Goal: Transaction & Acquisition: Purchase product/service

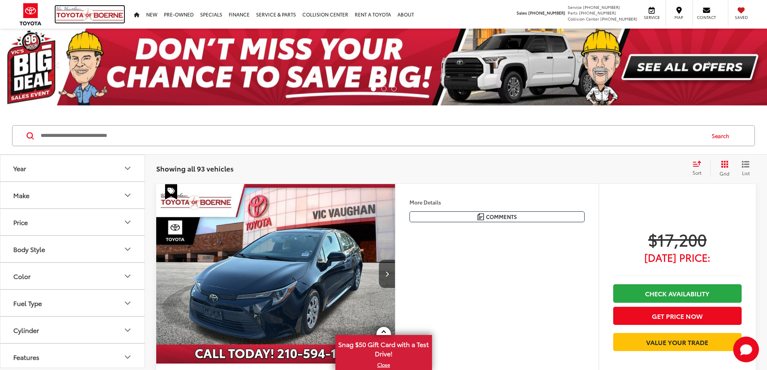
click at [79, 14] on img at bounding box center [90, 14] width 68 height 17
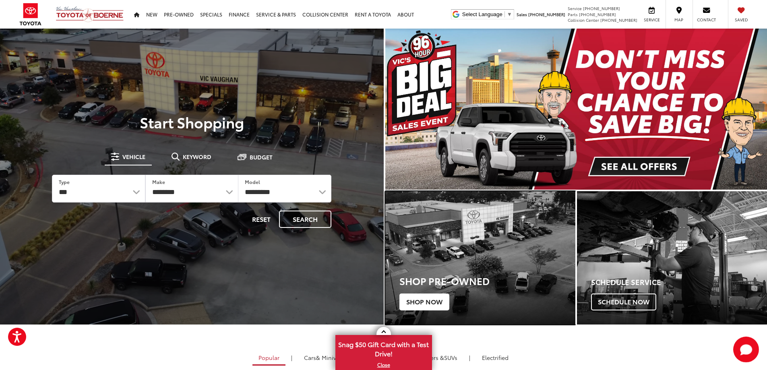
click at [428, 301] on span "Shop Now" at bounding box center [424, 301] width 50 height 17
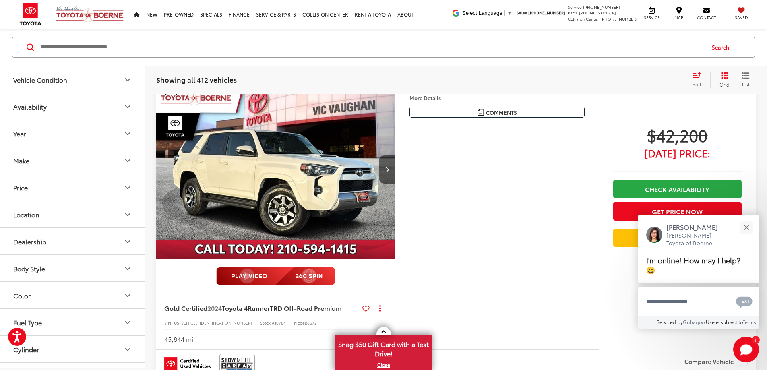
click at [127, 161] on icon "Make" at bounding box center [128, 161] width 10 height 10
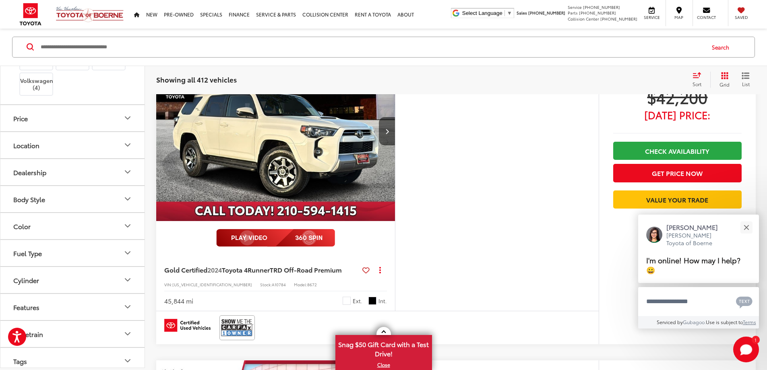
scroll to position [82, 0]
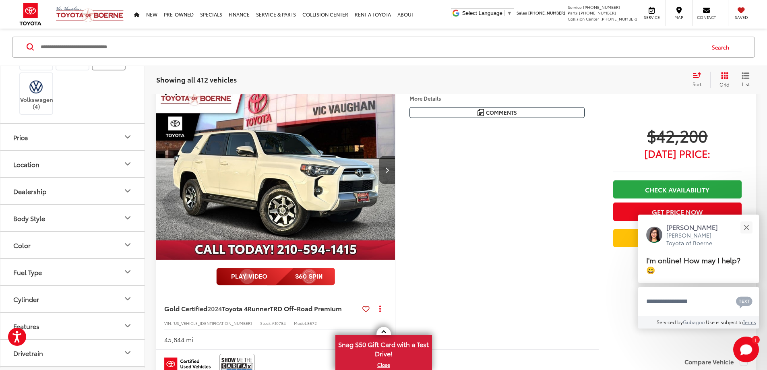
click at [109, 52] on img at bounding box center [109, 52] width 0 height 0
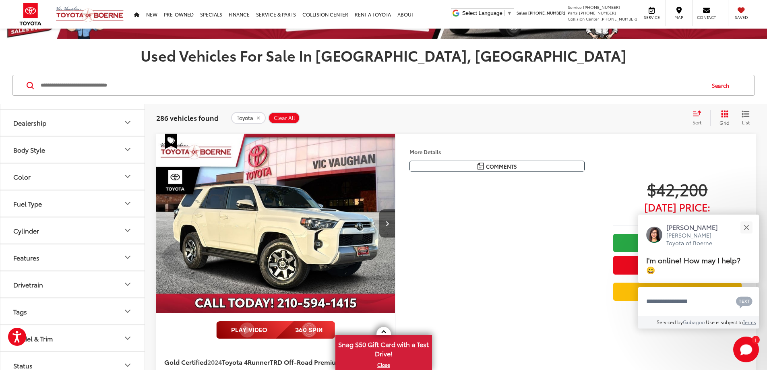
scroll to position [563, 0]
click at [126, 163] on button "Body Style" at bounding box center [72, 149] width 145 height 26
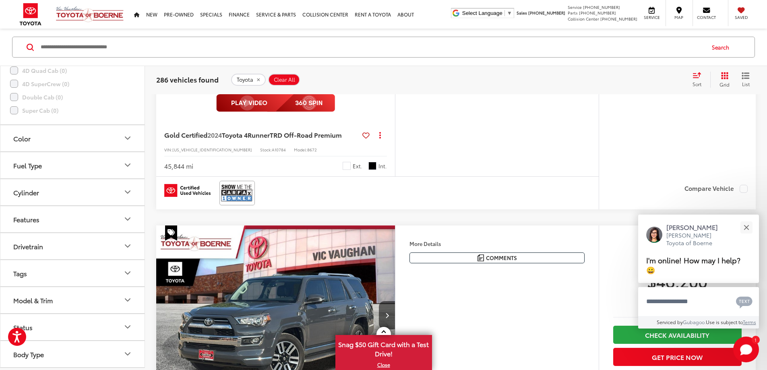
scroll to position [308, 0]
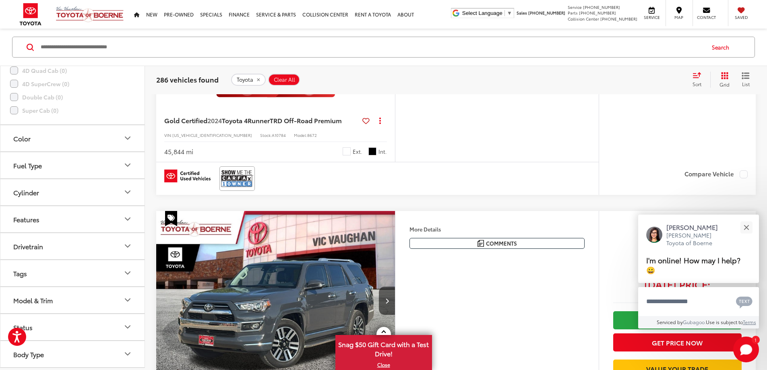
click at [126, 300] on icon "Model & Trim" at bounding box center [127, 300] width 5 height 2
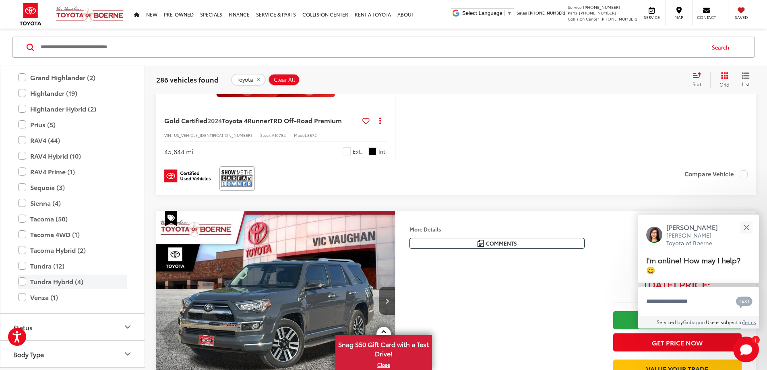
scroll to position [1395, 0]
click at [42, 138] on label "RAV4 (44)" at bounding box center [72, 140] width 109 height 14
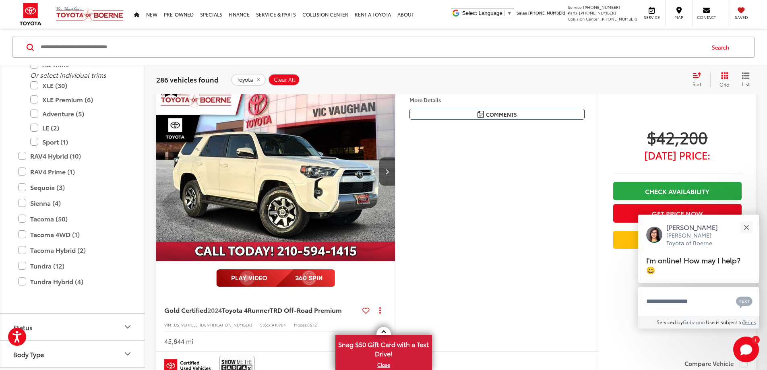
scroll to position [105, 0]
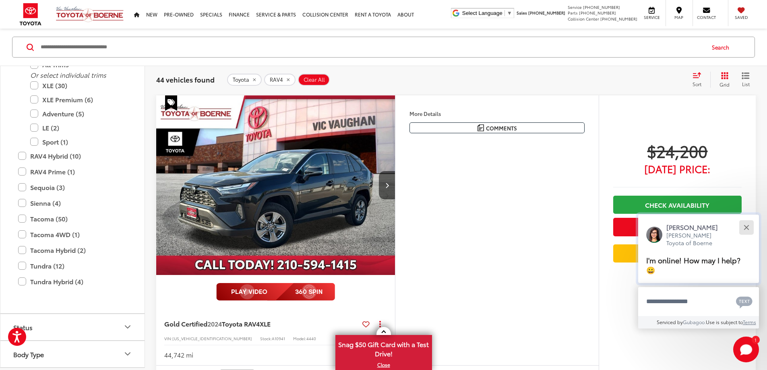
click at [746, 228] on div "Close" at bounding box center [745, 227] width 5 height 5
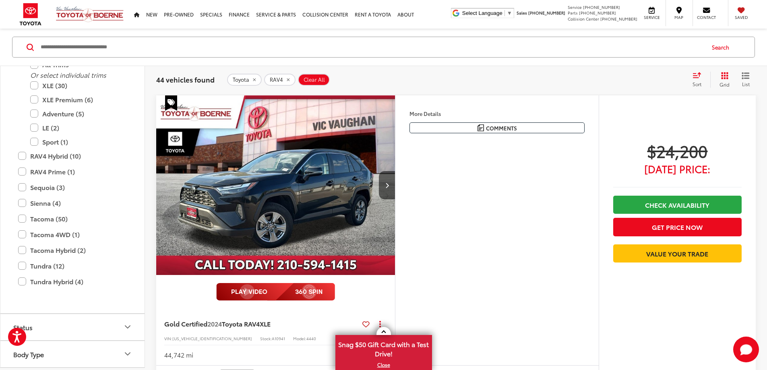
click at [0, 0] on button "More..." at bounding box center [0, 0] width 0 height 0
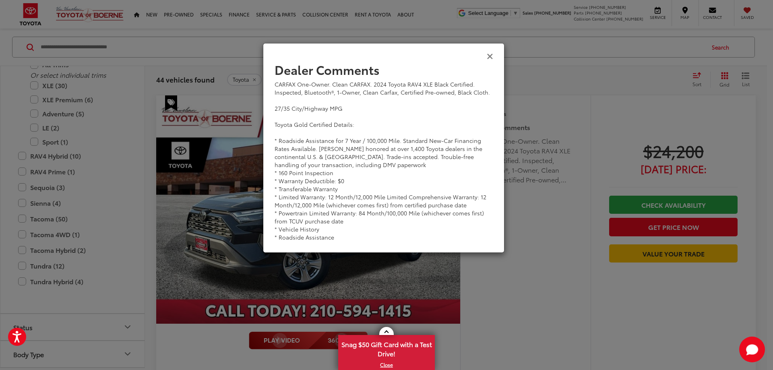
click at [487, 58] on icon "Close" at bounding box center [490, 56] width 6 height 8
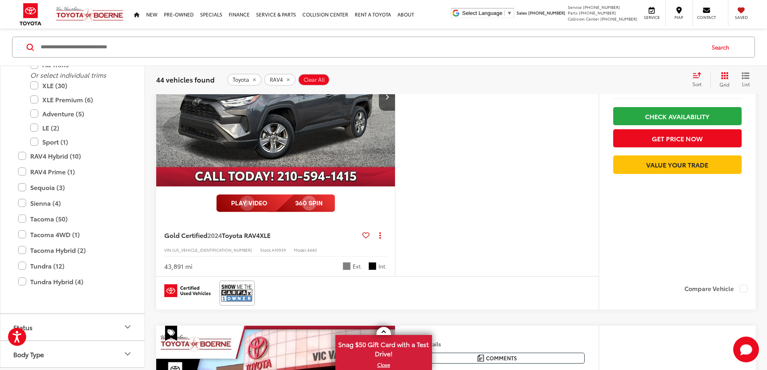
scroll to position [507, 0]
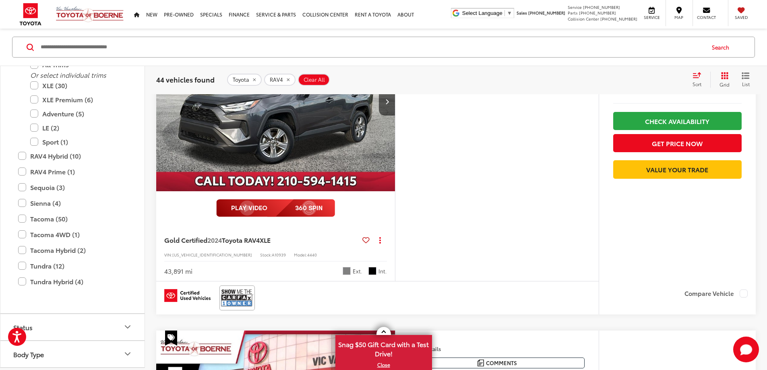
click at [336, 147] on img "2024 Toyota RAV4 XLE 0" at bounding box center [276, 102] width 240 height 180
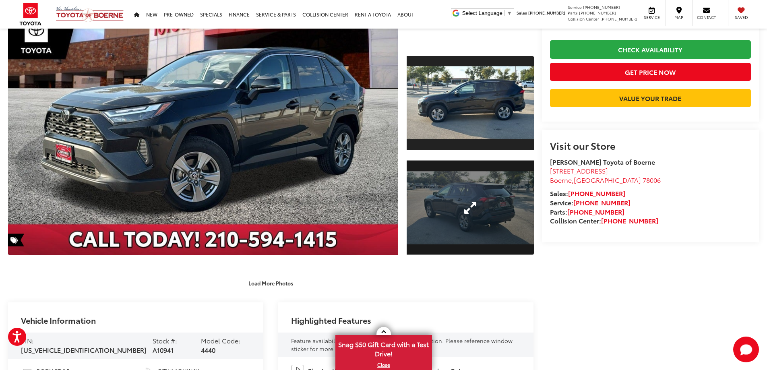
scroll to position [161, 0]
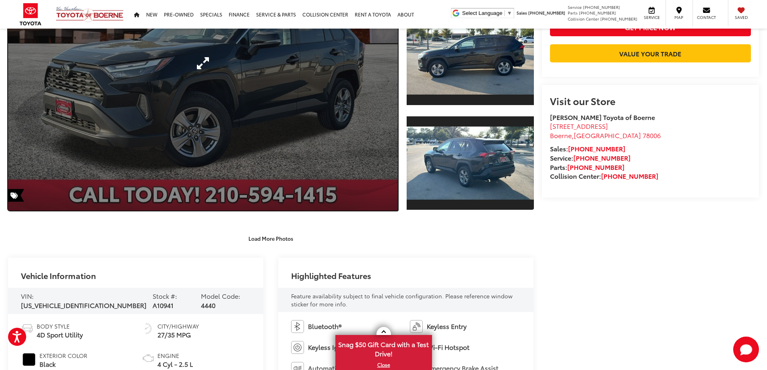
click at [237, 95] on link "Expand Photo 0" at bounding box center [203, 63] width 390 height 295
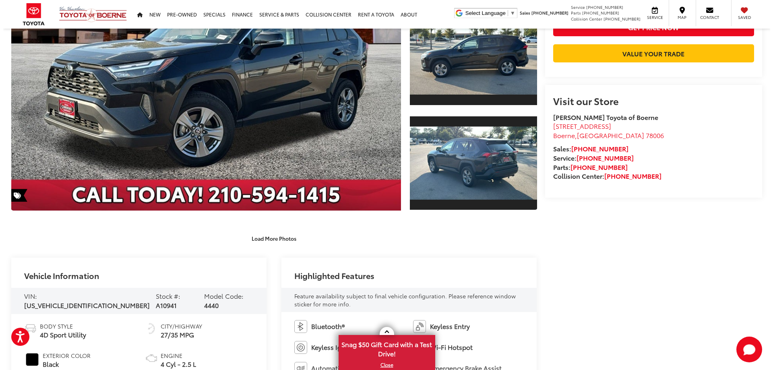
scroll to position [163, 0]
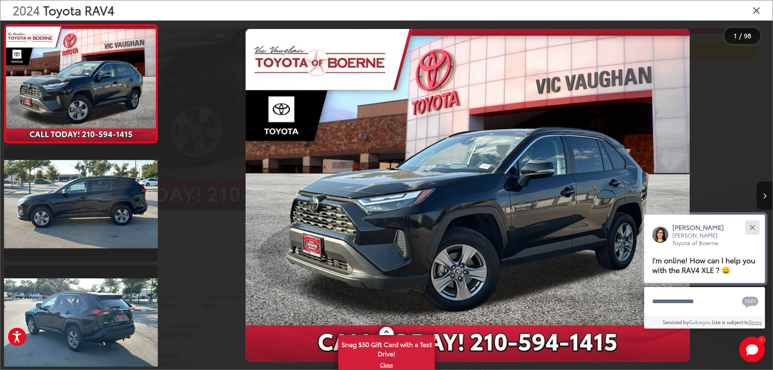
click at [751, 224] on button "Close" at bounding box center [751, 227] width 17 height 17
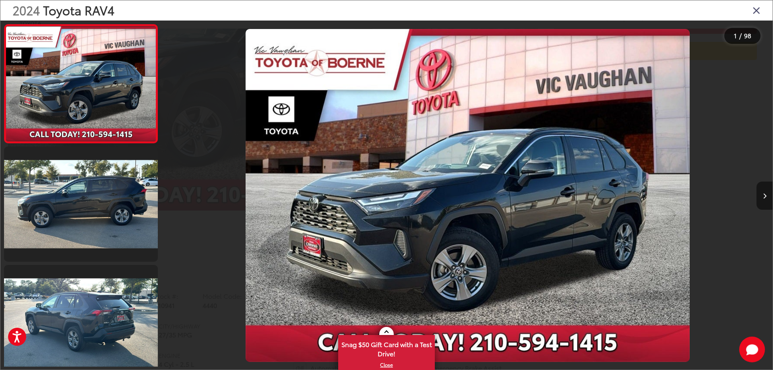
click at [763, 194] on icon "Next image" at bounding box center [765, 196] width 4 height 6
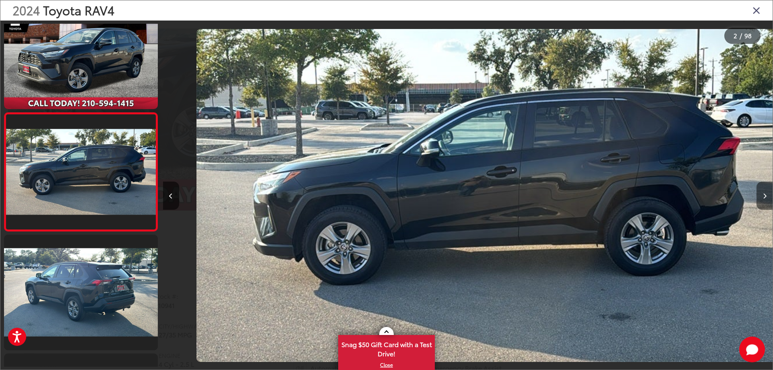
scroll to position [0, 609]
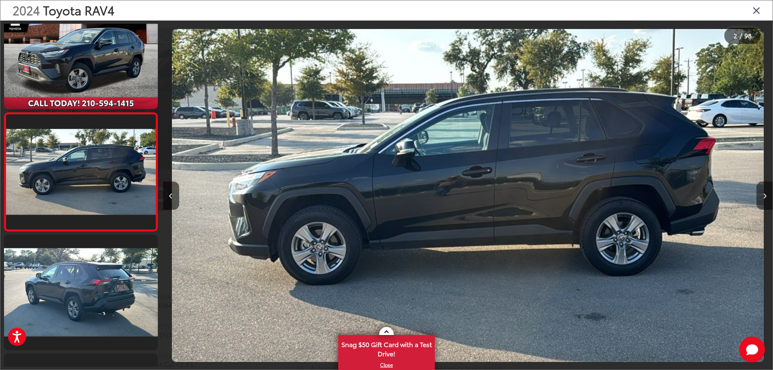
click at [763, 194] on icon "Next image" at bounding box center [765, 196] width 4 height 6
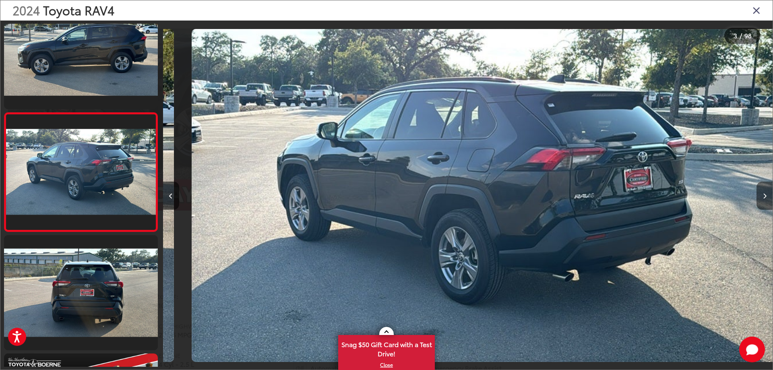
scroll to position [0, 1219]
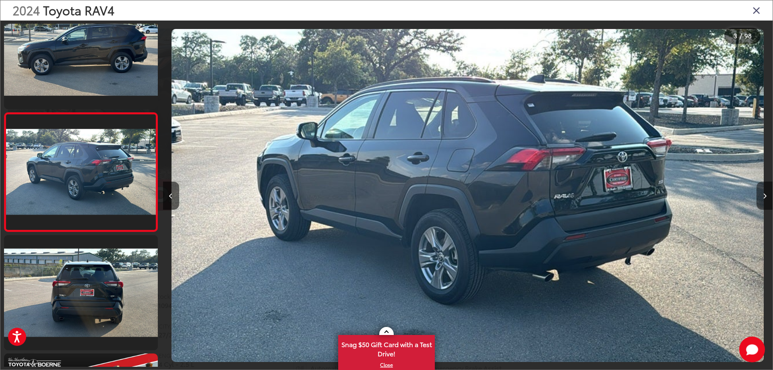
click at [763, 194] on icon "Next image" at bounding box center [765, 196] width 4 height 6
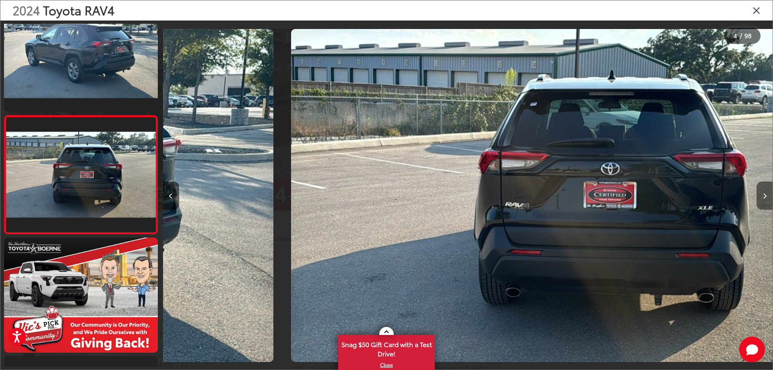
scroll to position [267, 0]
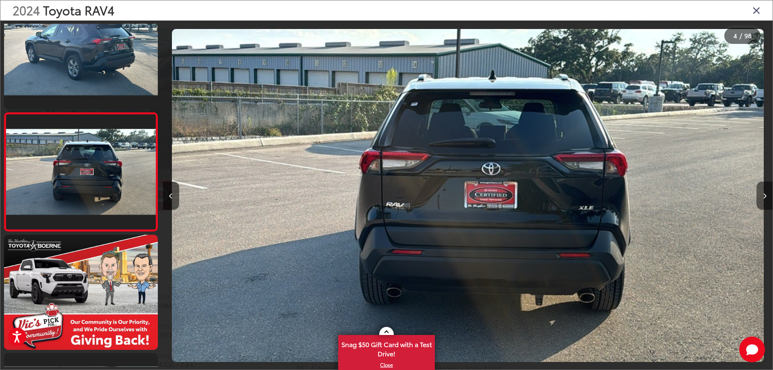
click at [763, 194] on icon "Next image" at bounding box center [765, 196] width 4 height 6
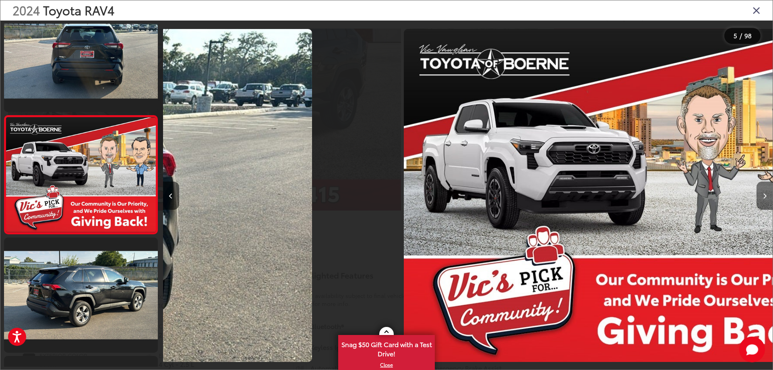
scroll to position [386, 0]
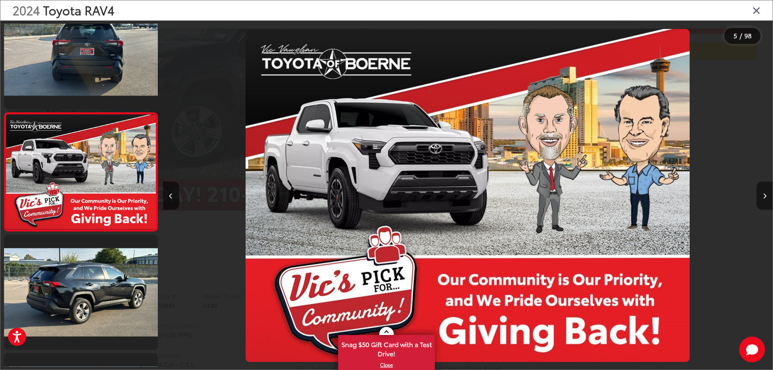
click at [763, 194] on icon "Next image" at bounding box center [765, 196] width 4 height 6
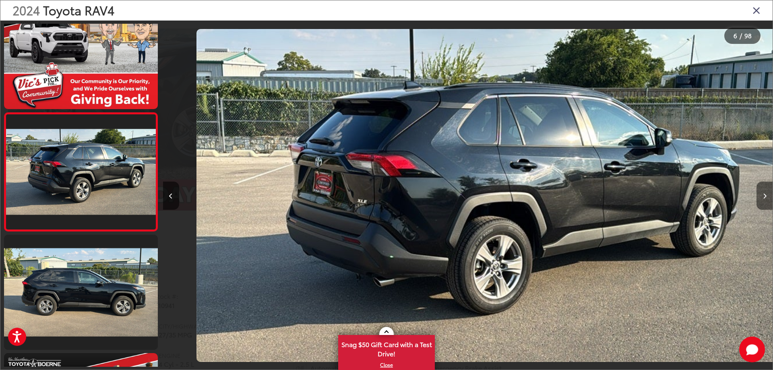
scroll to position [0, 3048]
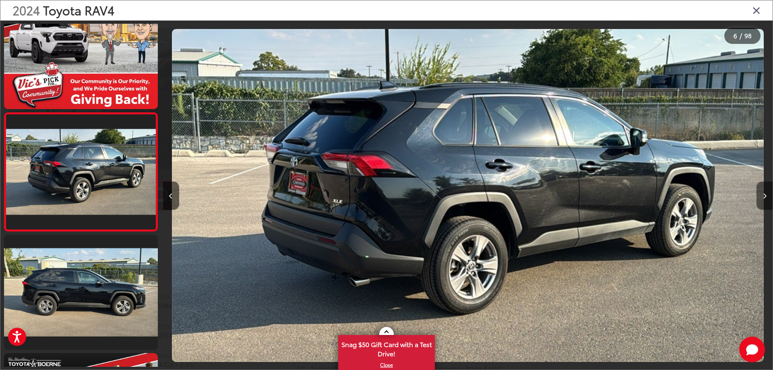
click at [763, 194] on icon "Next image" at bounding box center [765, 196] width 4 height 6
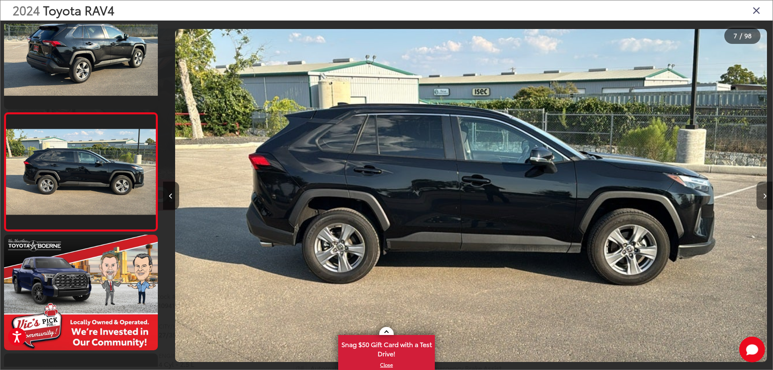
scroll to position [0, 3657]
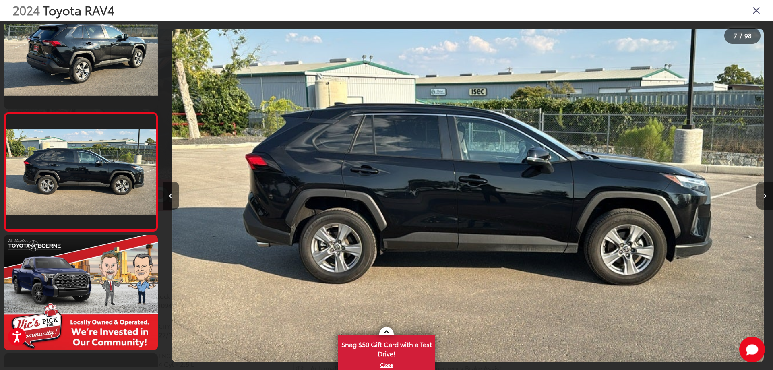
click at [763, 194] on icon "Next image" at bounding box center [765, 196] width 4 height 6
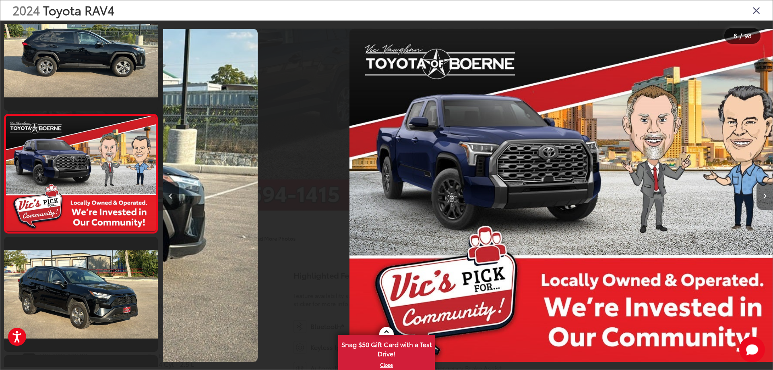
scroll to position [741, 0]
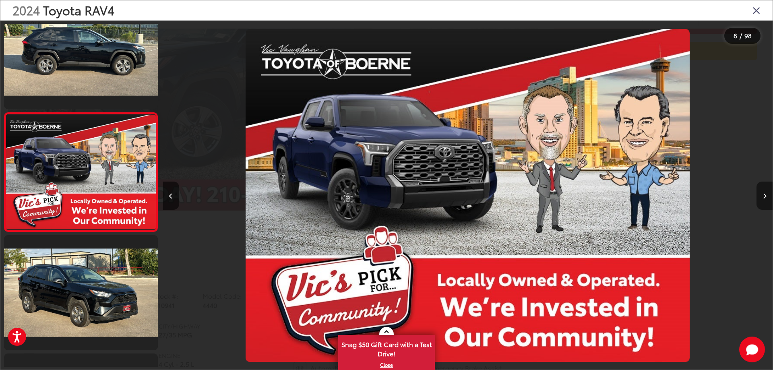
click at [763, 194] on icon "Next image" at bounding box center [765, 196] width 4 height 6
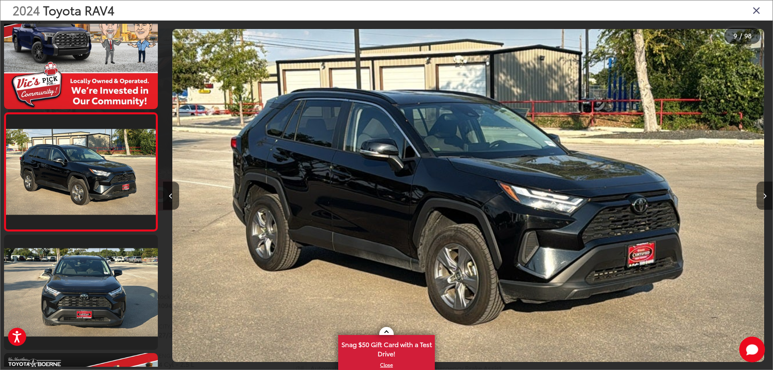
scroll to position [0, 4876]
click at [763, 194] on icon "Next image" at bounding box center [765, 196] width 4 height 6
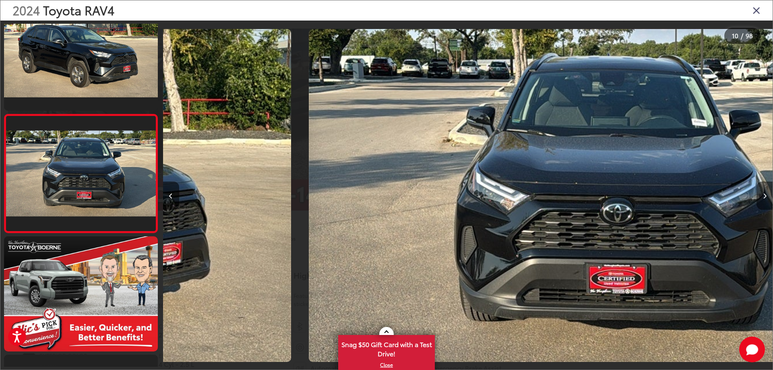
scroll to position [978, 0]
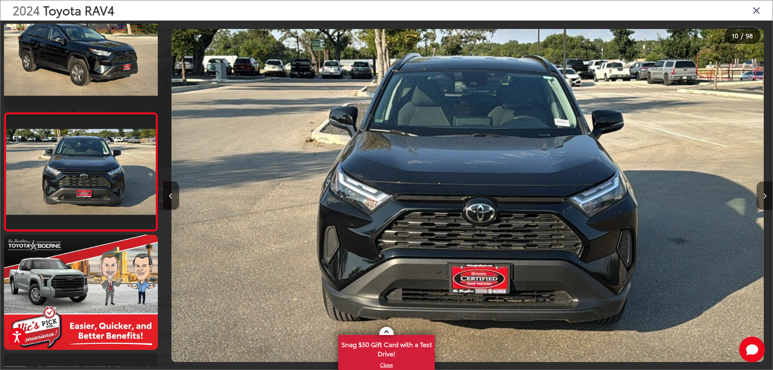
click at [763, 194] on icon "Next image" at bounding box center [765, 196] width 4 height 6
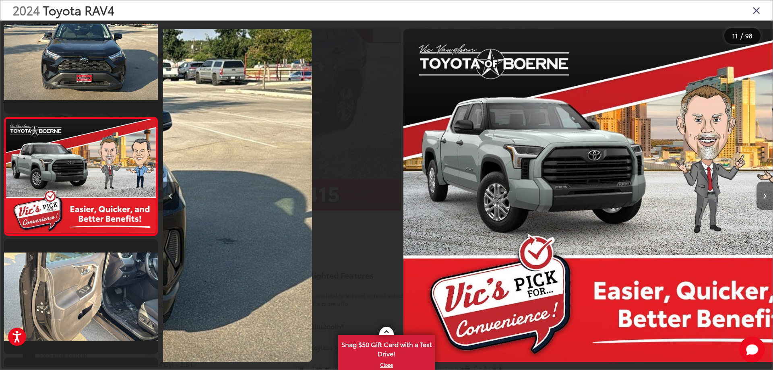
scroll to position [1096, 0]
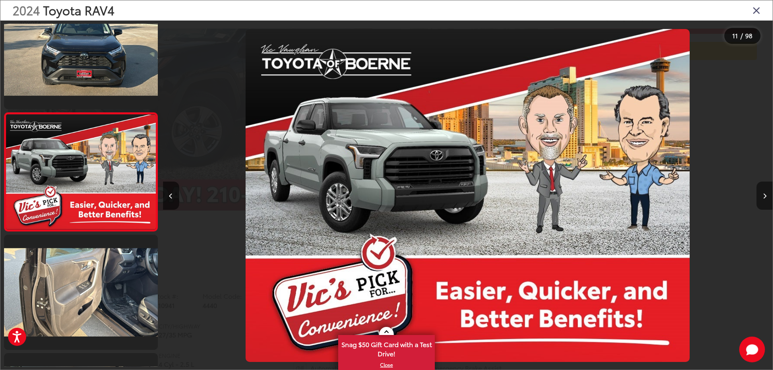
click at [763, 194] on icon "Next image" at bounding box center [765, 196] width 4 height 6
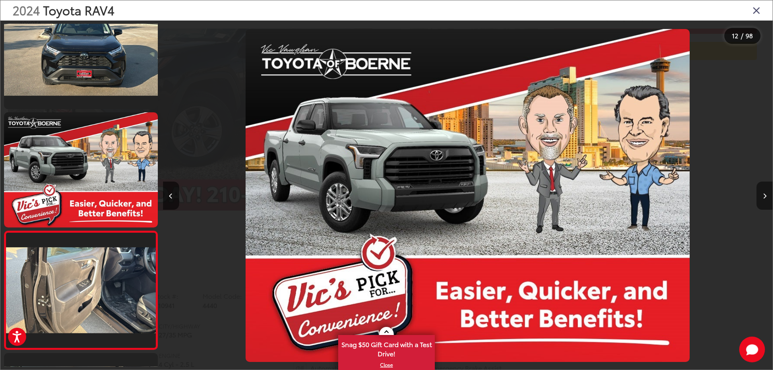
scroll to position [0, 0]
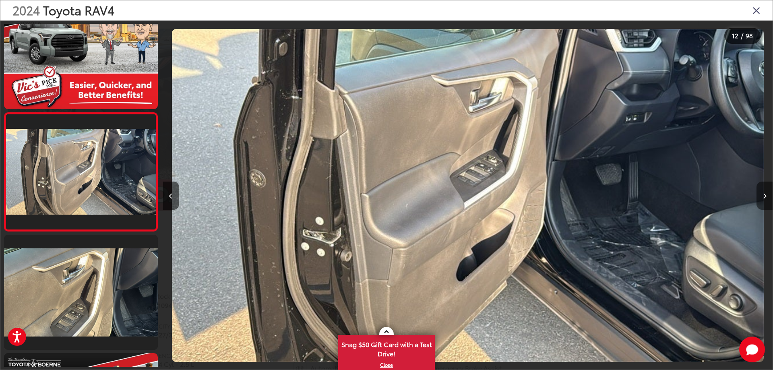
click at [763, 194] on icon "Next image" at bounding box center [765, 196] width 4 height 6
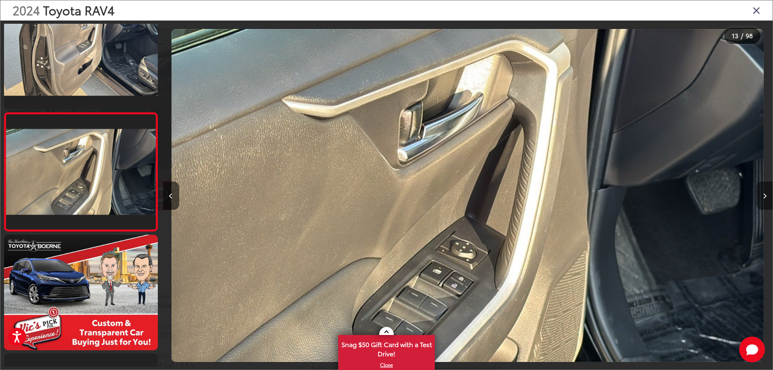
click at [763, 194] on icon "Next image" at bounding box center [765, 196] width 4 height 6
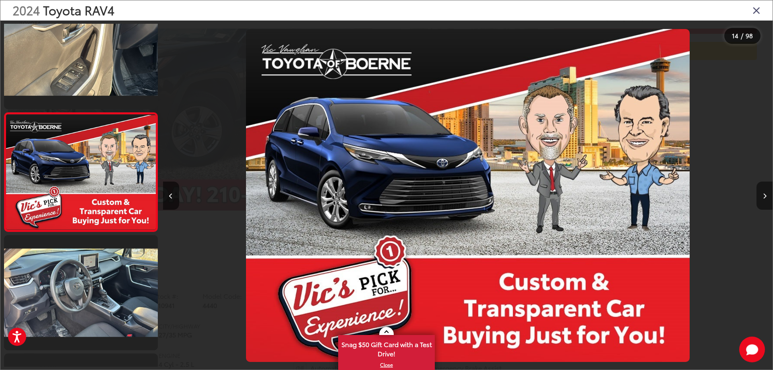
click at [763, 194] on icon "Next image" at bounding box center [765, 196] width 4 height 6
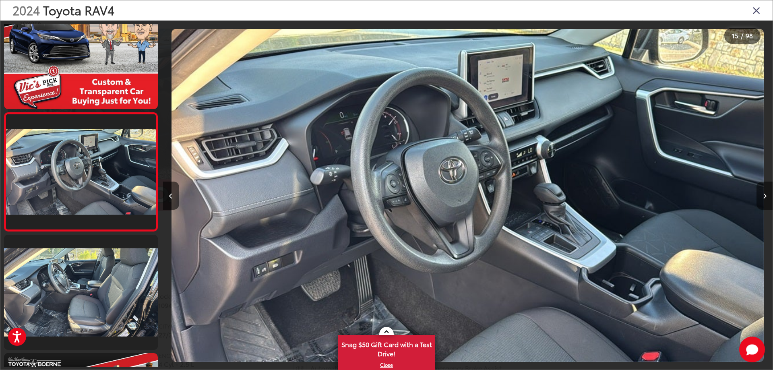
click at [762, 194] on button "Next image" at bounding box center [764, 196] width 16 height 28
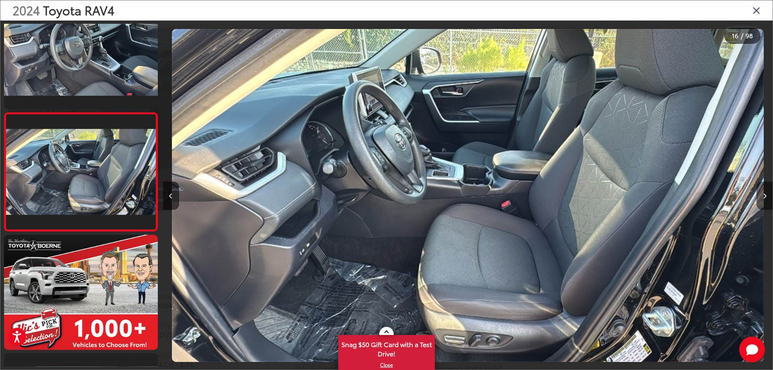
click at [764, 194] on icon "Next image" at bounding box center [765, 196] width 4 height 6
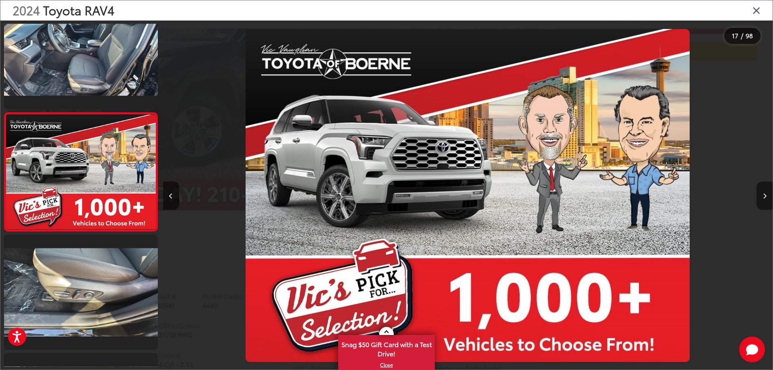
click at [764, 194] on icon "Next image" at bounding box center [765, 196] width 4 height 6
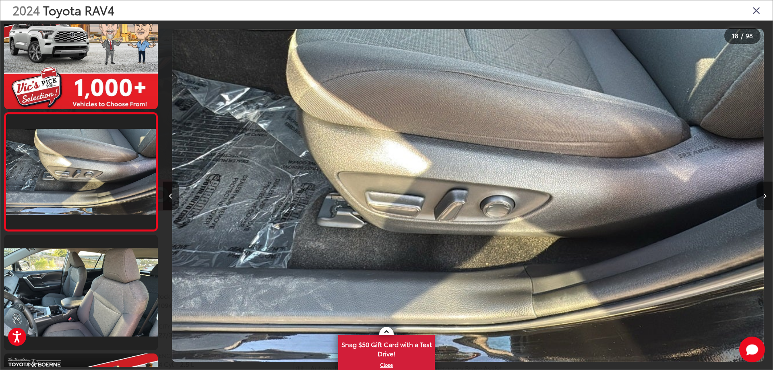
click at [764, 194] on icon "Next image" at bounding box center [765, 196] width 4 height 6
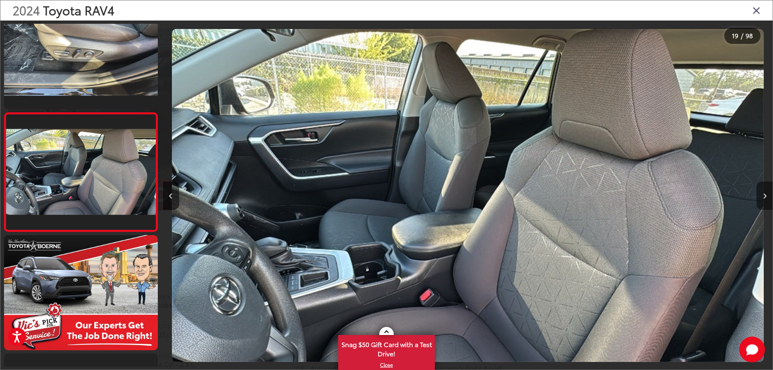
click at [764, 194] on icon "Next image" at bounding box center [765, 196] width 4 height 6
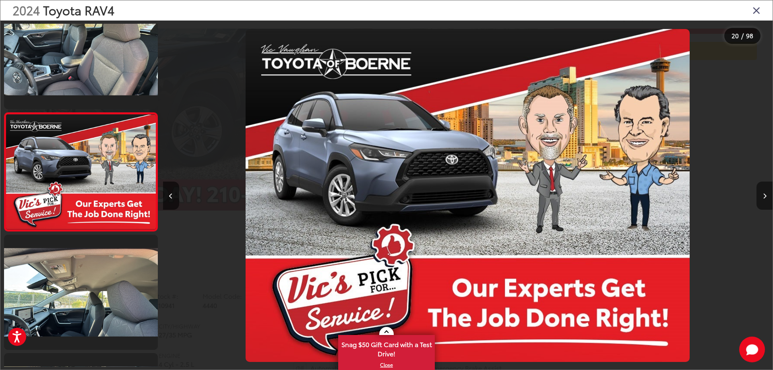
click at [764, 194] on icon "Next image" at bounding box center [765, 196] width 4 height 6
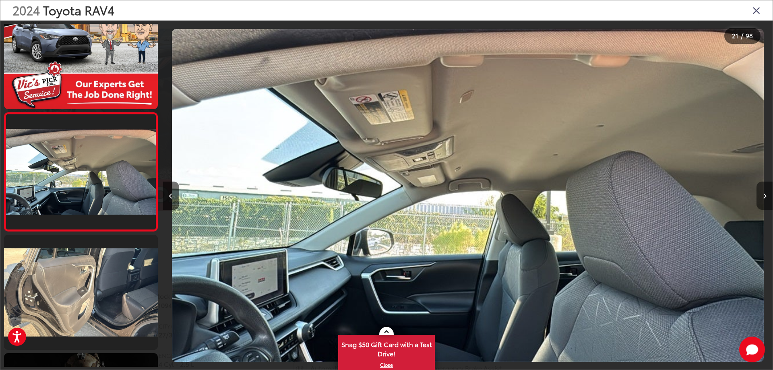
click at [764, 194] on icon "Next image" at bounding box center [765, 196] width 4 height 6
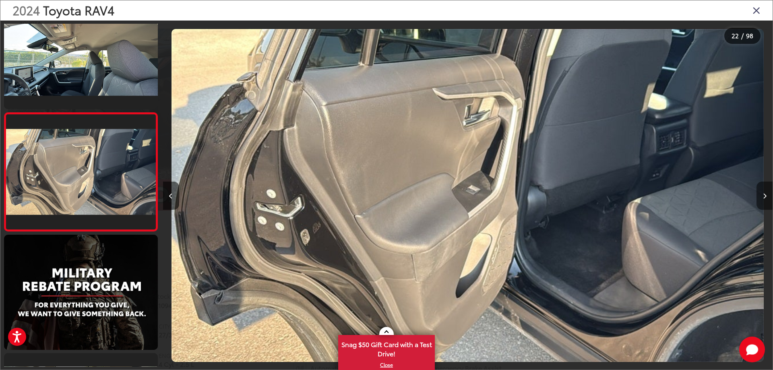
click at [764, 194] on icon "Next image" at bounding box center [765, 196] width 4 height 6
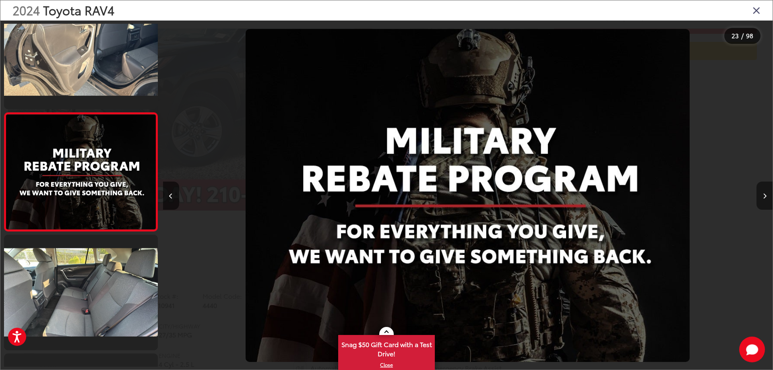
click at [764, 194] on icon "Next image" at bounding box center [765, 196] width 4 height 6
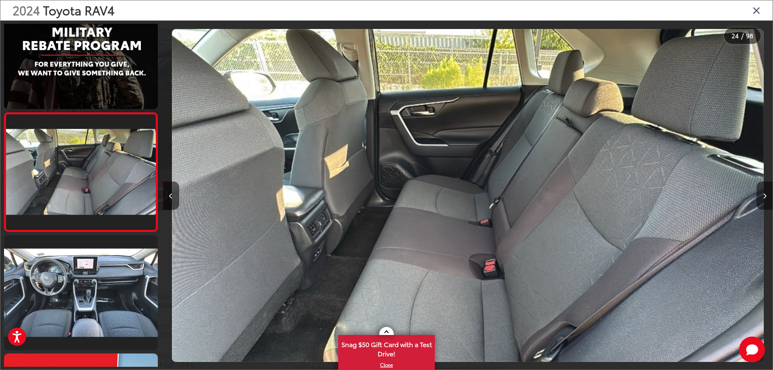
click at [764, 194] on icon "Next image" at bounding box center [765, 196] width 4 height 6
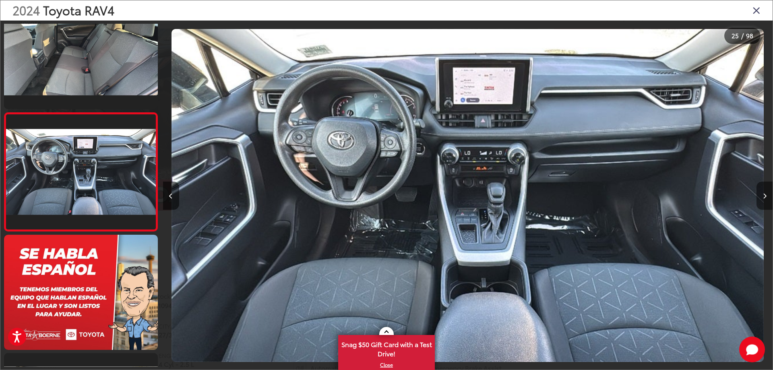
click at [764, 194] on icon "Next image" at bounding box center [765, 196] width 4 height 6
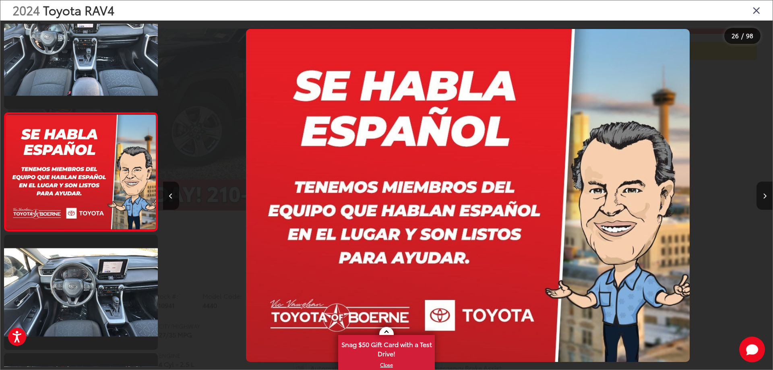
click at [764, 194] on icon "Next image" at bounding box center [765, 196] width 4 height 6
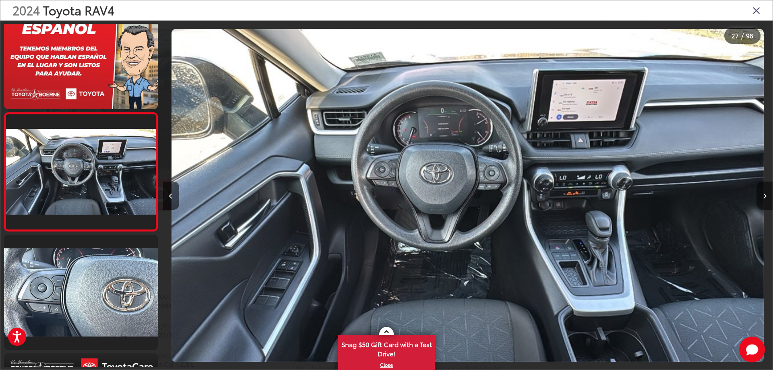
click at [764, 195] on icon "Next image" at bounding box center [765, 196] width 4 height 6
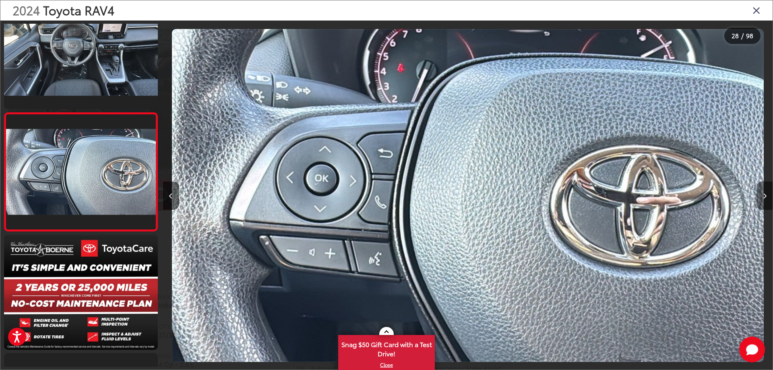
click at [764, 195] on icon "Next image" at bounding box center [765, 196] width 4 height 6
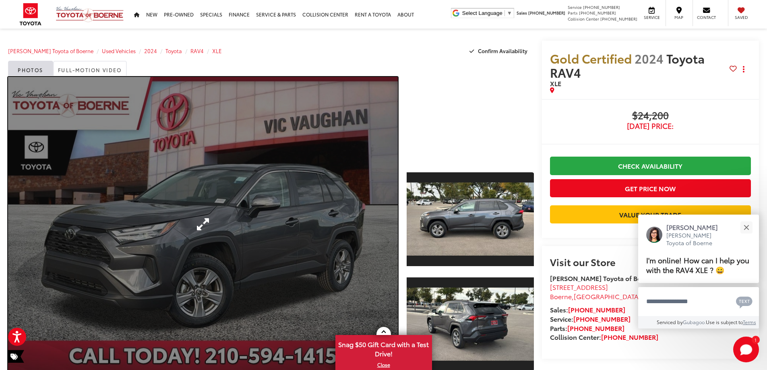
click at [224, 215] on link "Expand Photo 0" at bounding box center [203, 224] width 390 height 295
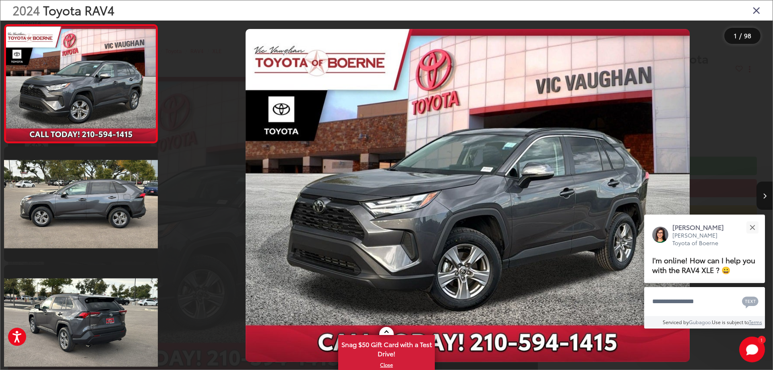
click at [764, 188] on button "Next image" at bounding box center [764, 196] width 16 height 28
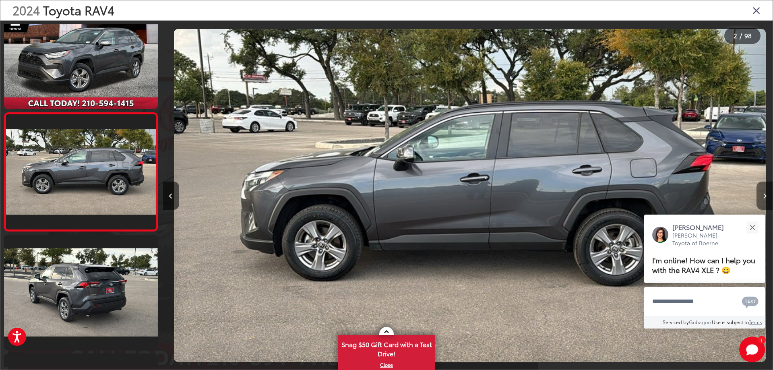
scroll to position [0, 609]
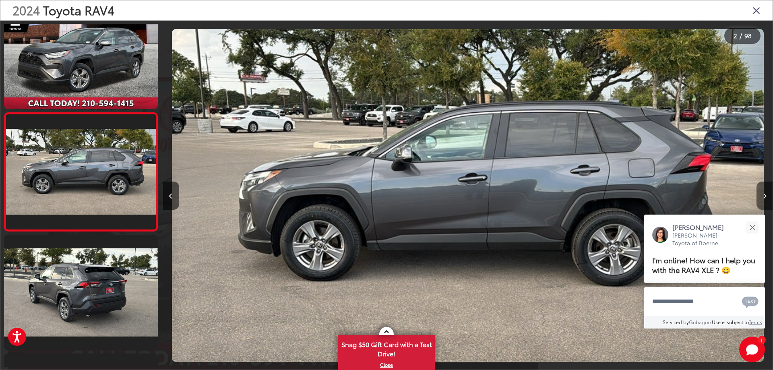
click at [765, 189] on button "Next image" at bounding box center [764, 196] width 16 height 28
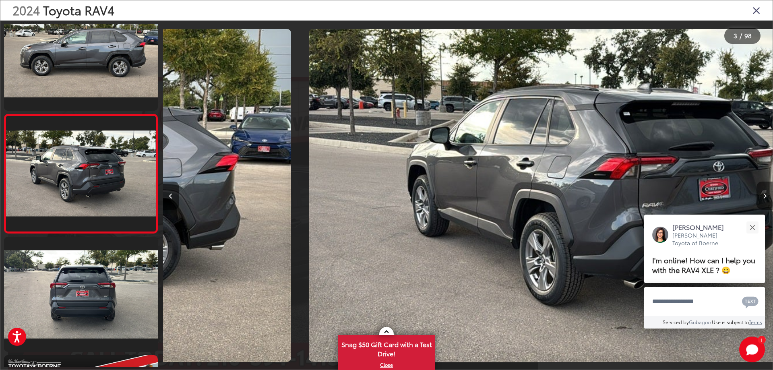
scroll to position [149, 0]
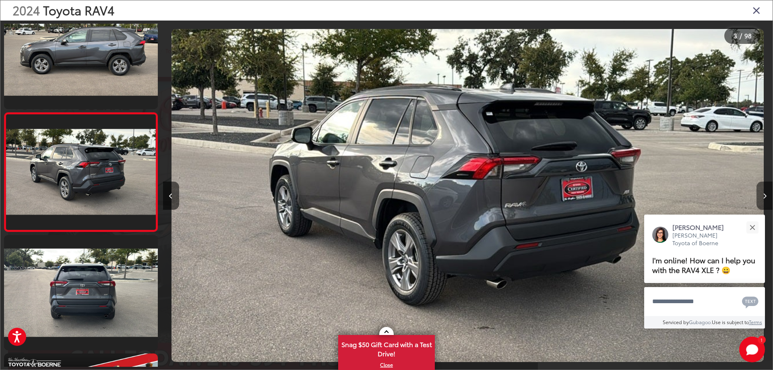
click at [765, 189] on button "Next image" at bounding box center [764, 196] width 16 height 28
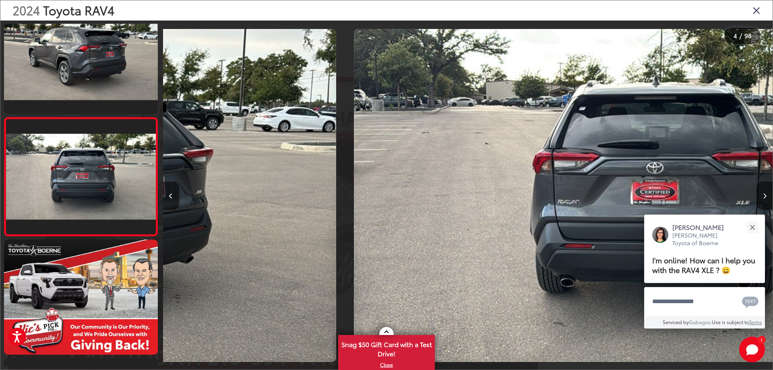
scroll to position [267, 0]
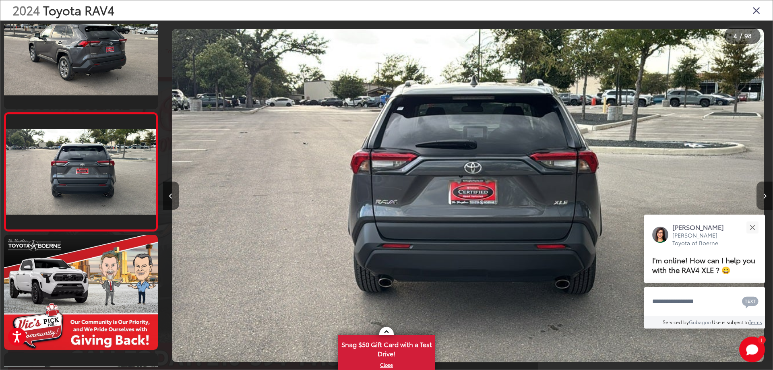
click at [765, 189] on button "Next image" at bounding box center [764, 196] width 16 height 28
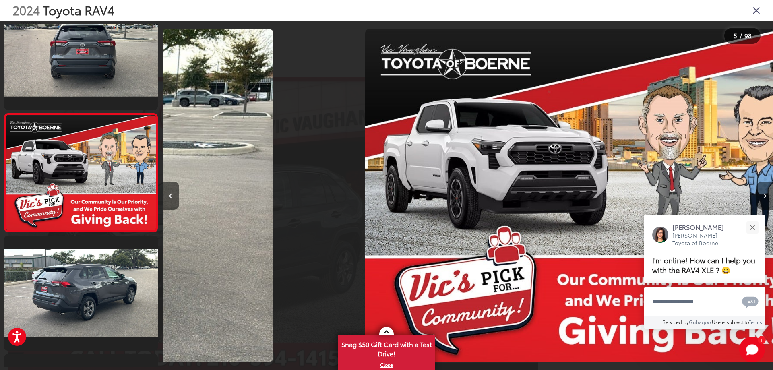
scroll to position [386, 0]
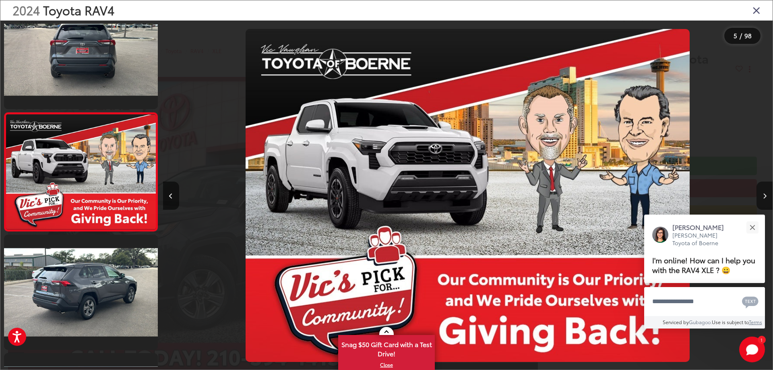
click at [765, 189] on button "Next image" at bounding box center [764, 196] width 16 height 28
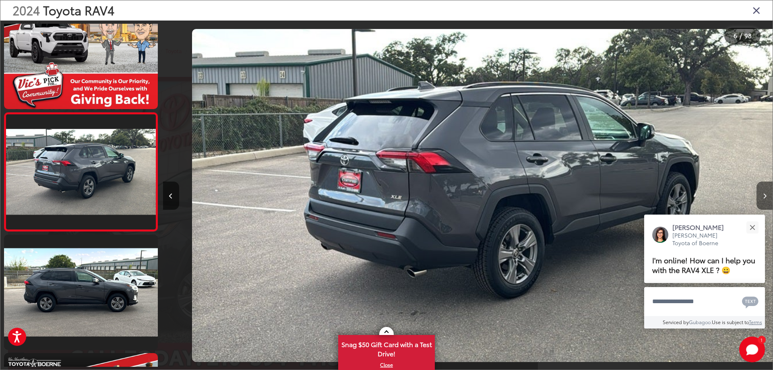
scroll to position [0, 3048]
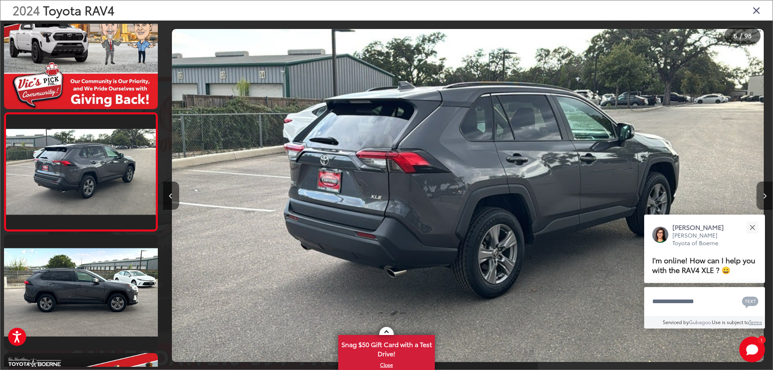
click at [765, 189] on button "Next image" at bounding box center [764, 196] width 16 height 28
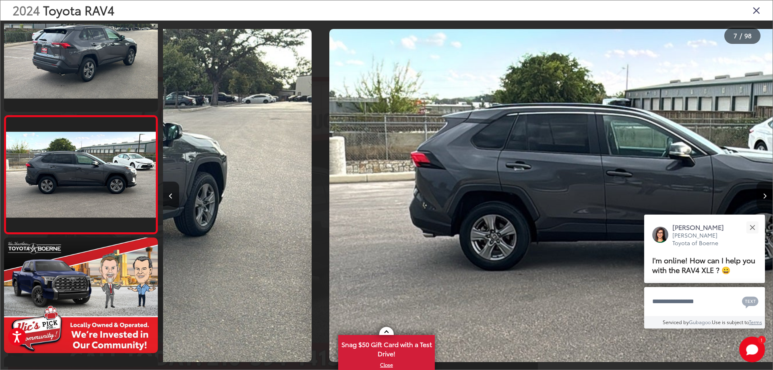
scroll to position [622, 0]
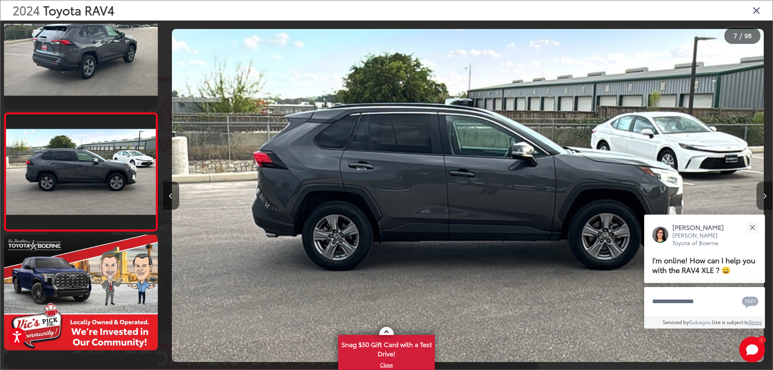
click at [765, 189] on button "Next image" at bounding box center [764, 196] width 16 height 28
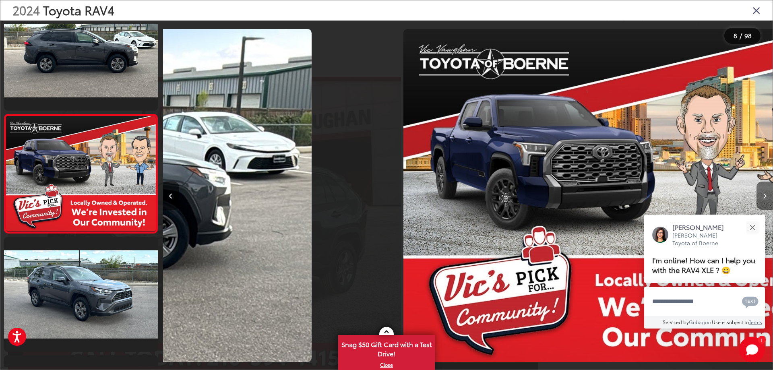
scroll to position [741, 0]
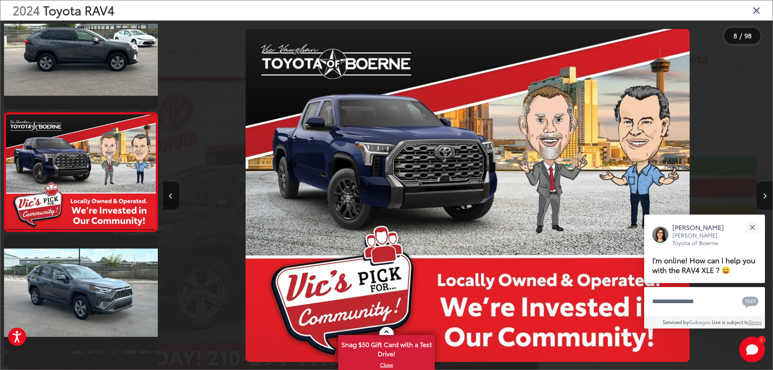
click at [765, 189] on button "Next image" at bounding box center [764, 196] width 16 height 28
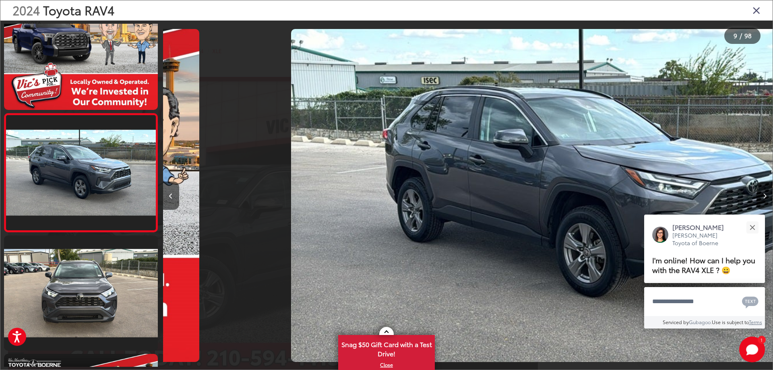
scroll to position [0, 0]
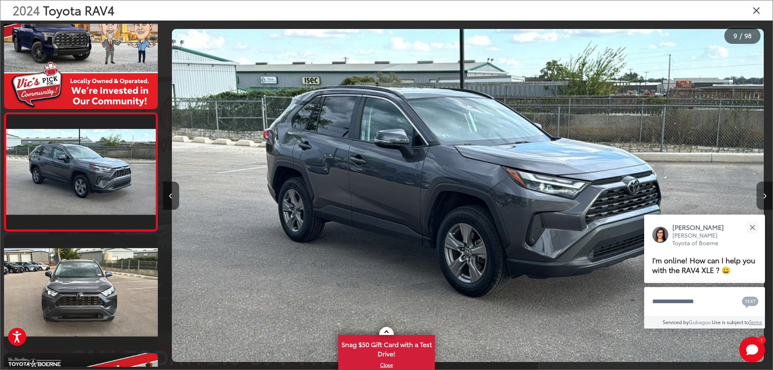
click at [765, 189] on button "Next image" at bounding box center [764, 196] width 16 height 28
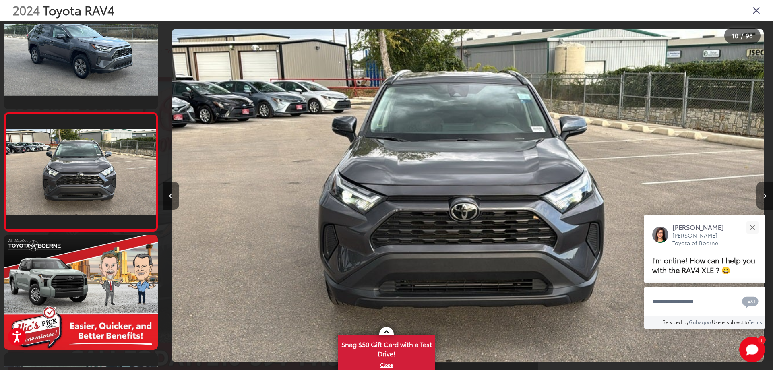
click at [765, 189] on button "Next image" at bounding box center [764, 196] width 16 height 28
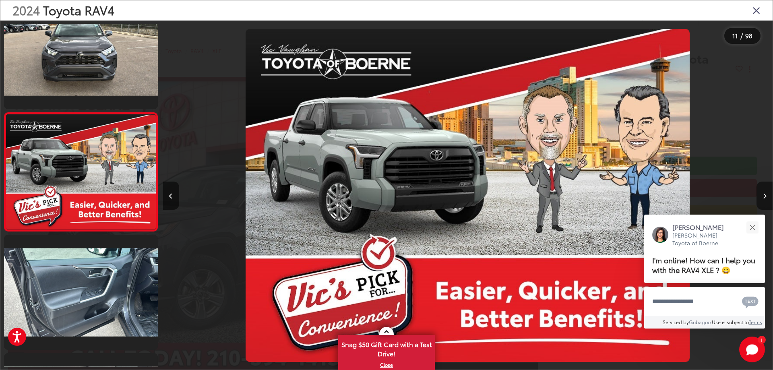
click at [763, 193] on icon "Next image" at bounding box center [765, 196] width 4 height 6
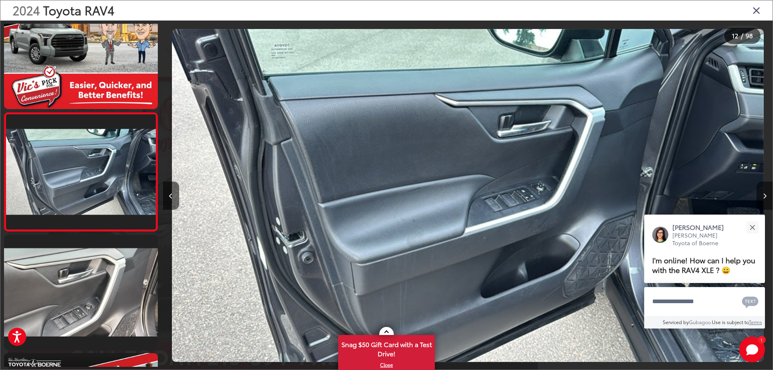
click at [763, 194] on icon "Next image" at bounding box center [765, 196] width 4 height 6
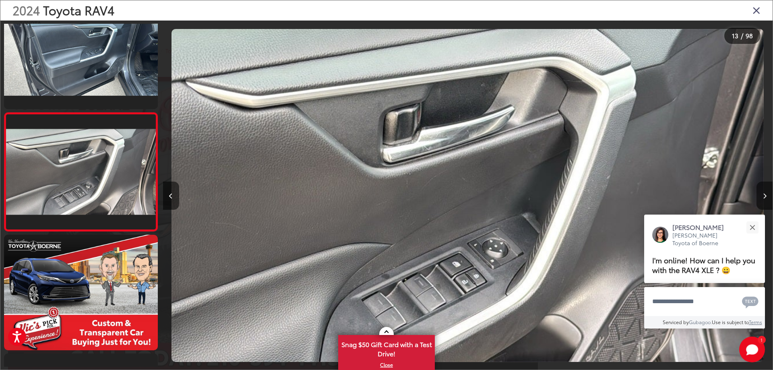
click at [763, 194] on icon "Next image" at bounding box center [765, 196] width 4 height 6
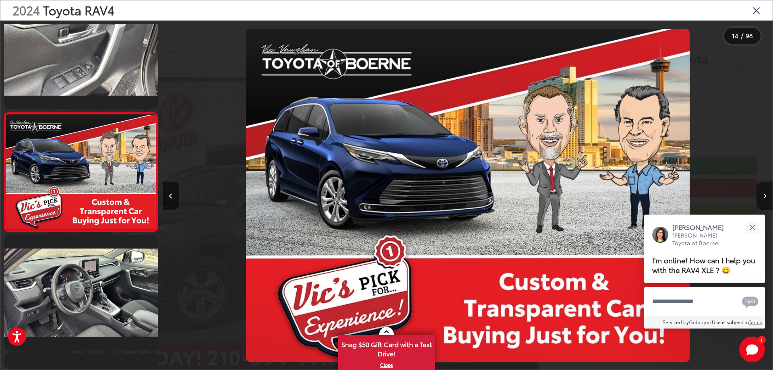
click at [763, 194] on icon "Next image" at bounding box center [765, 196] width 4 height 6
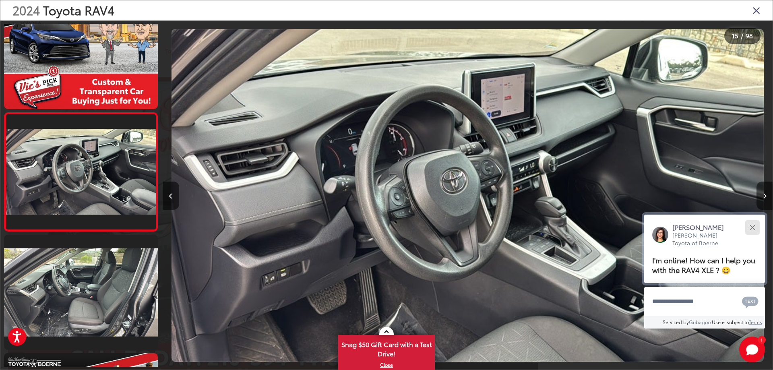
click at [754, 226] on button "Close" at bounding box center [751, 227] width 17 height 17
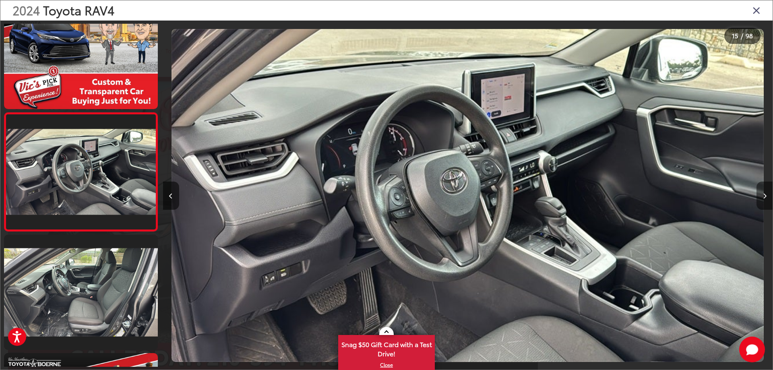
click at [764, 197] on icon "Next image" at bounding box center [765, 196] width 4 height 6
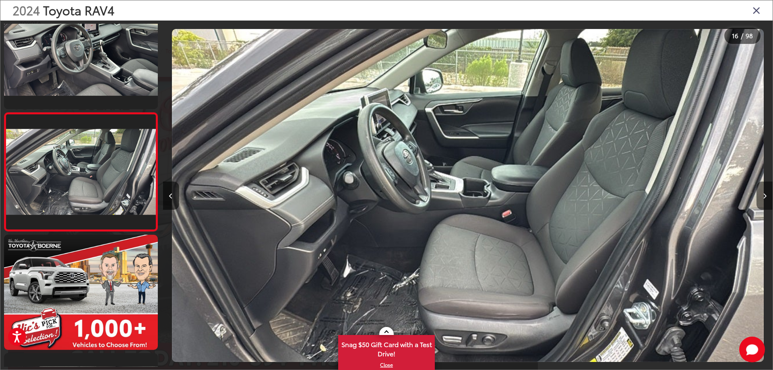
click at [764, 198] on icon "Next image" at bounding box center [765, 196] width 4 height 6
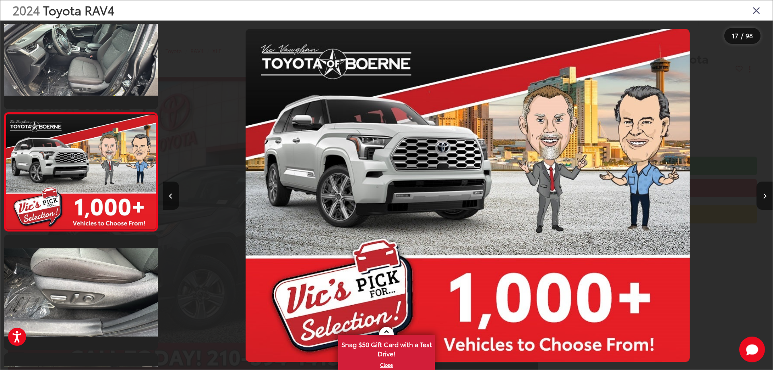
click at [764, 198] on icon "Next image" at bounding box center [765, 196] width 4 height 6
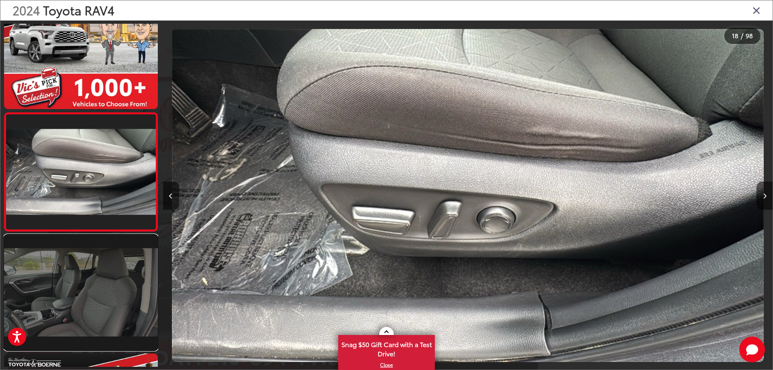
click at [106, 284] on link at bounding box center [81, 292] width 154 height 115
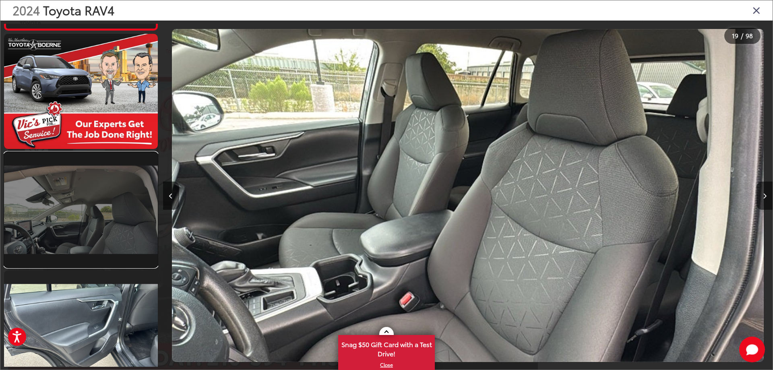
click at [78, 215] on link at bounding box center [81, 209] width 154 height 115
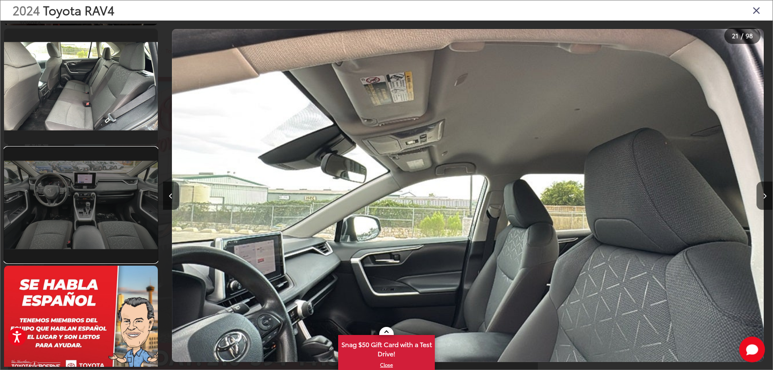
click at [68, 200] on link at bounding box center [81, 204] width 154 height 115
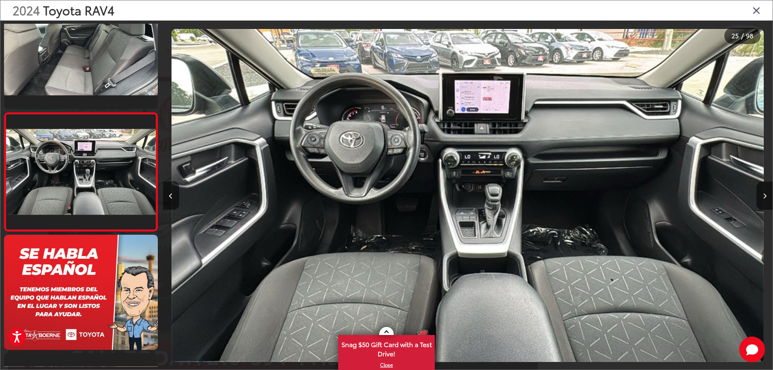
click at [384, 330] on link at bounding box center [386, 331] width 14 height 8
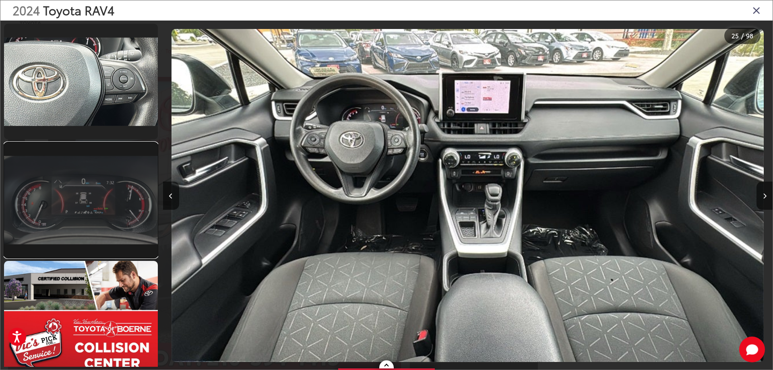
click at [68, 206] on link at bounding box center [81, 199] width 154 height 115
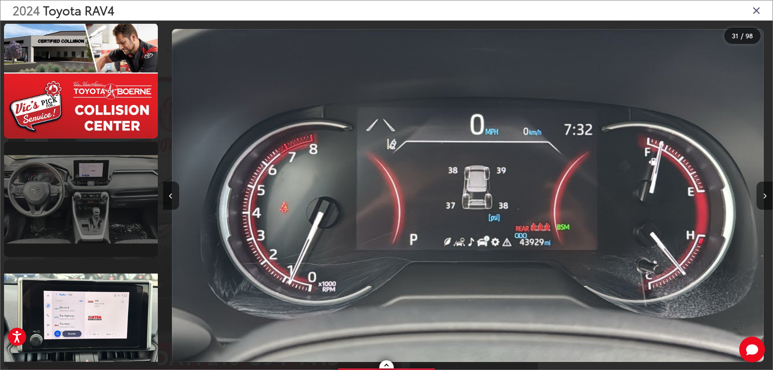
scroll to position [3786, 0]
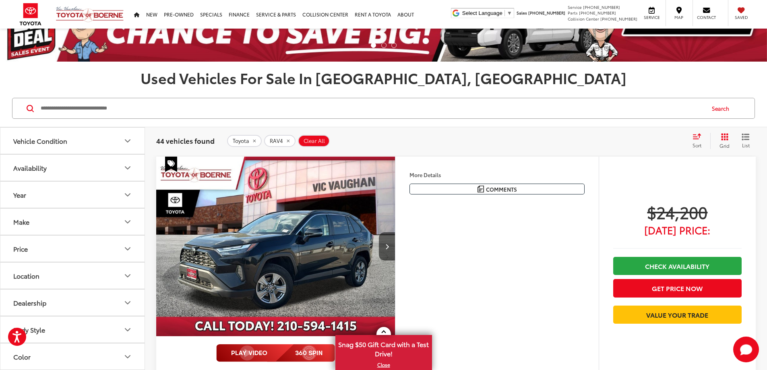
scroll to position [161, 0]
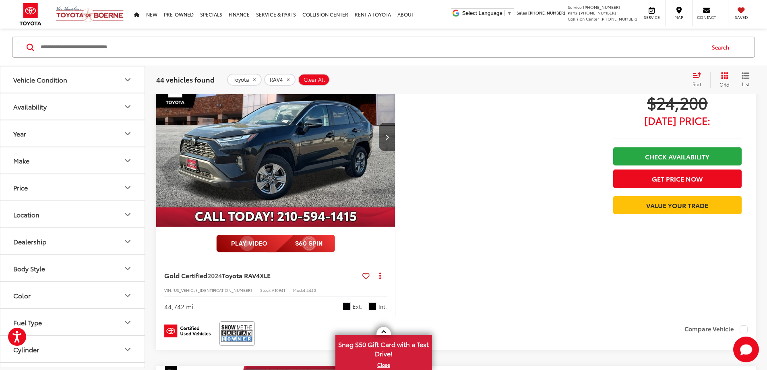
click at [130, 159] on icon "Make" at bounding box center [128, 161] width 10 height 10
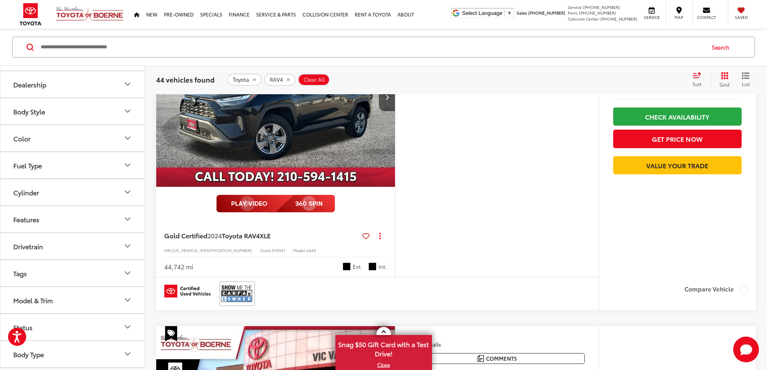
scroll to position [201, 0]
click at [125, 299] on icon "Model & Trim" at bounding box center [128, 300] width 10 height 10
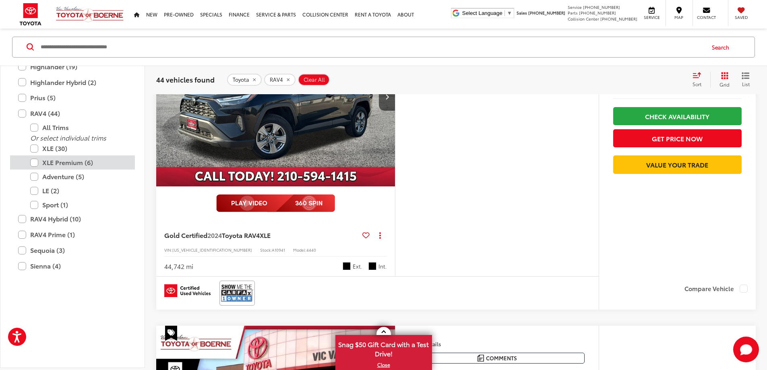
scroll to position [1062, 0]
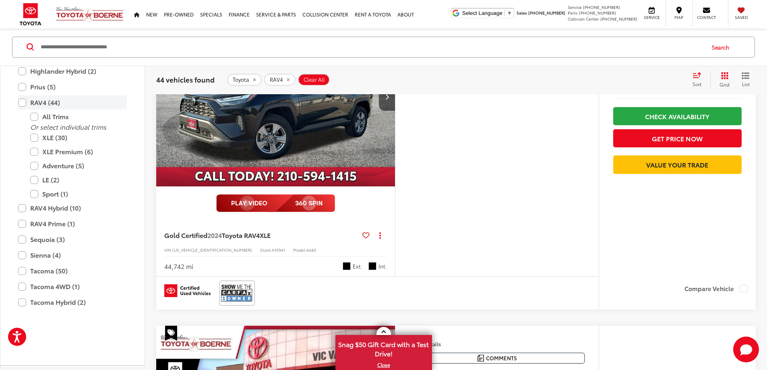
drag, startPoint x: 20, startPoint y: 159, endPoint x: 24, endPoint y: 163, distance: 4.8
click at [19, 110] on label "RAV4 (44)" at bounding box center [72, 103] width 109 height 14
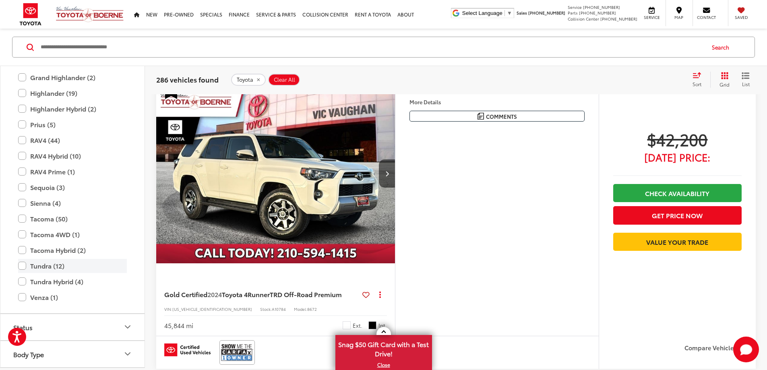
scroll to position [205, 0]
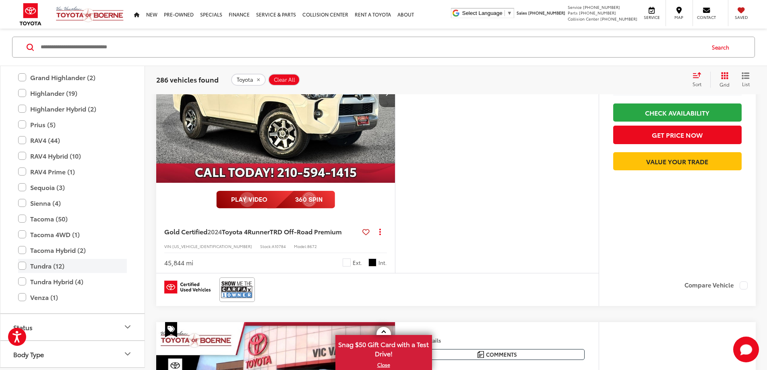
click at [22, 273] on label "Tundra (12)" at bounding box center [72, 266] width 109 height 14
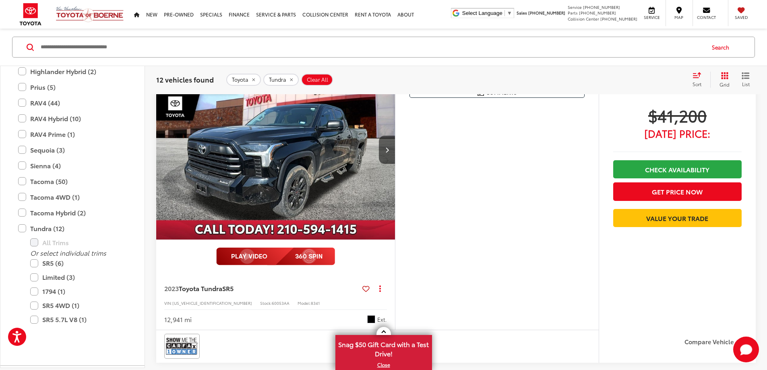
scroll to position [1521, 0]
